Goal: Information Seeking & Learning: Learn about a topic

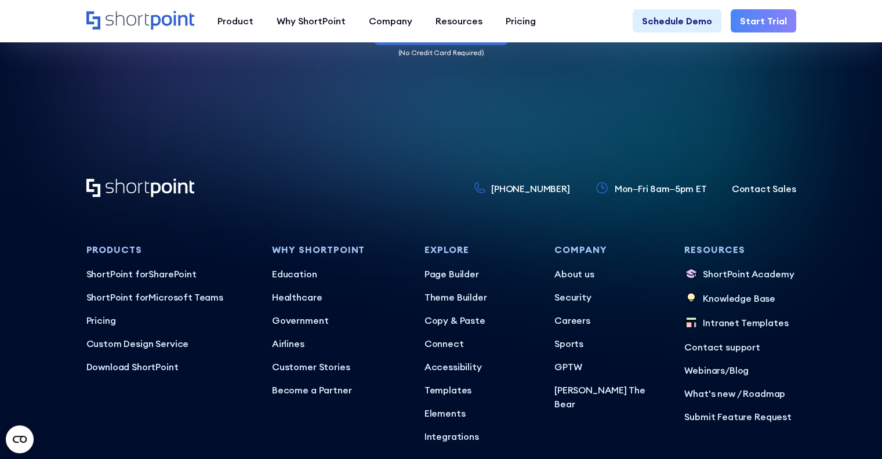
scroll to position [3500, 0]
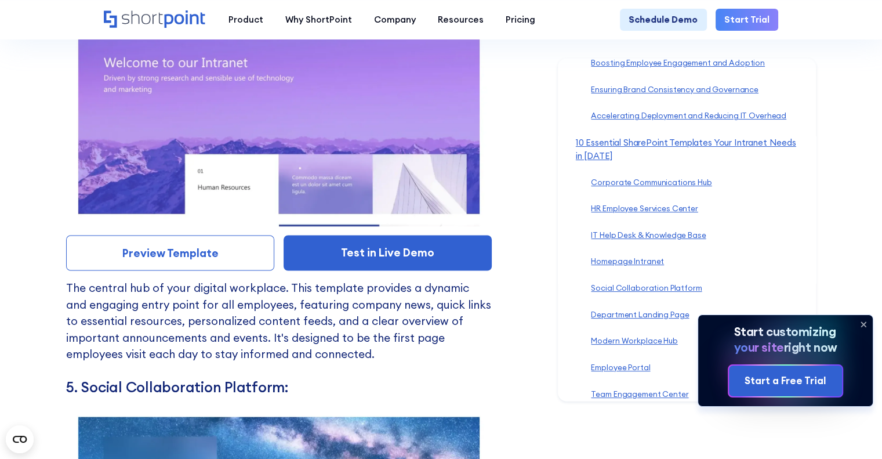
scroll to position [6518, 0]
